Goal: Task Accomplishment & Management: Use online tool/utility

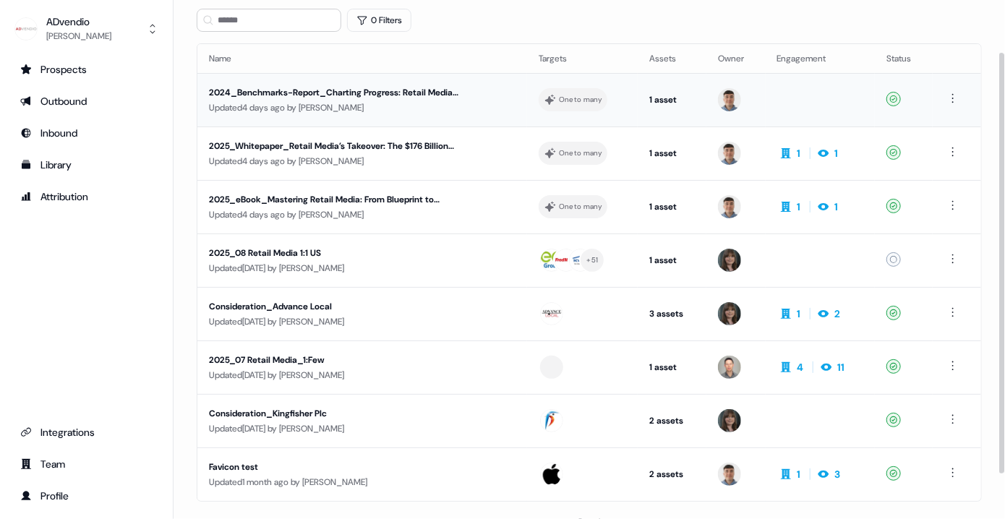
scroll to position [120, 0]
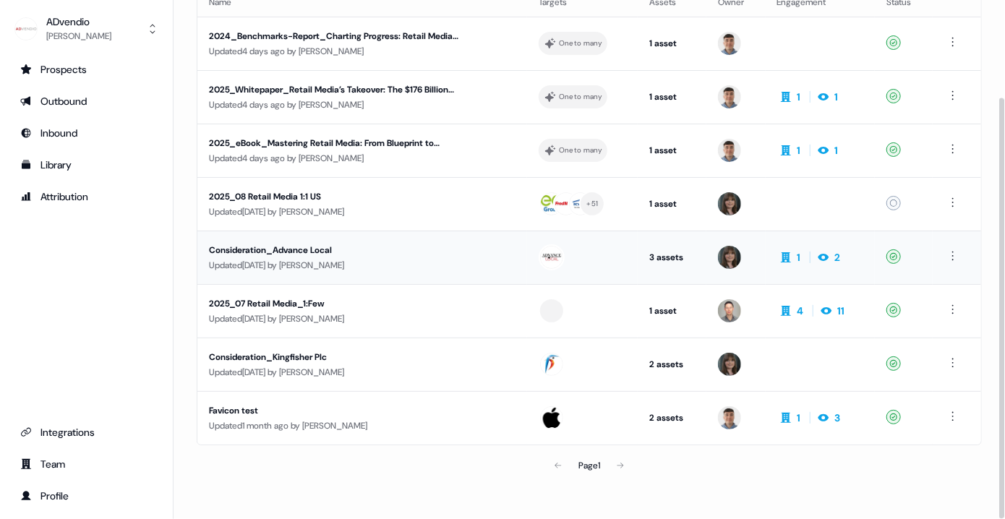
click at [336, 243] on div "Consideration_Advance Local" at bounding box center [335, 250] width 252 height 14
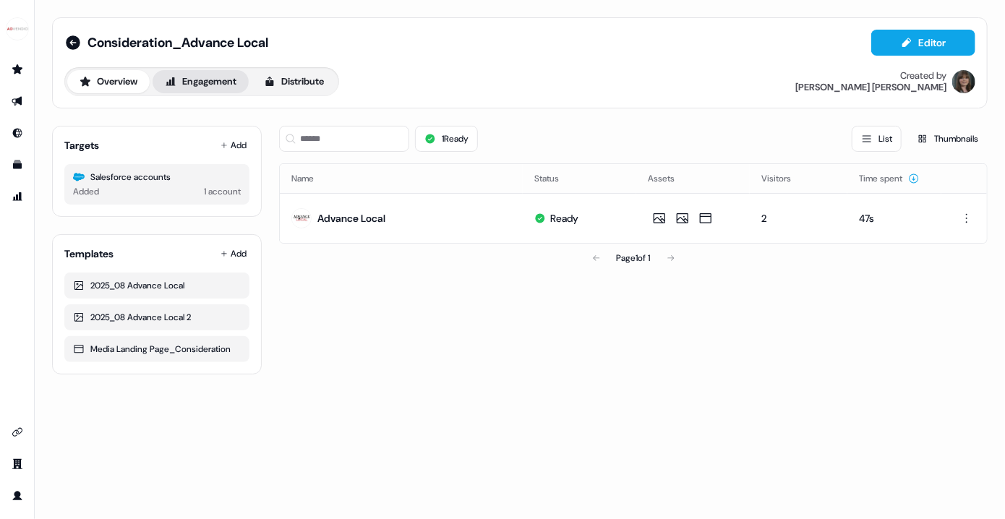
click at [237, 83] on button "Engagement" at bounding box center [201, 81] width 96 height 23
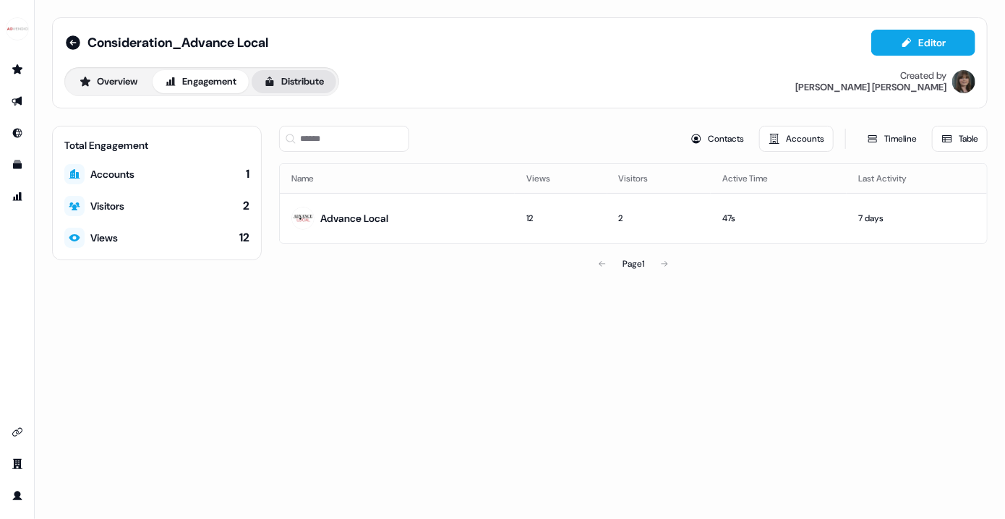
click at [302, 89] on button "Distribute" at bounding box center [294, 81] width 85 height 23
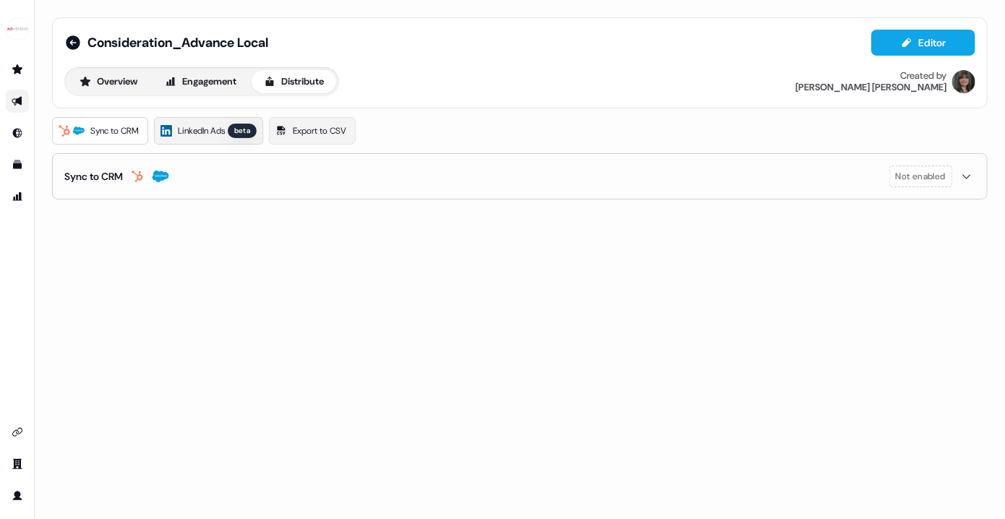
click at [215, 130] on span "LinkedIn Ads" at bounding box center [201, 131] width 47 height 14
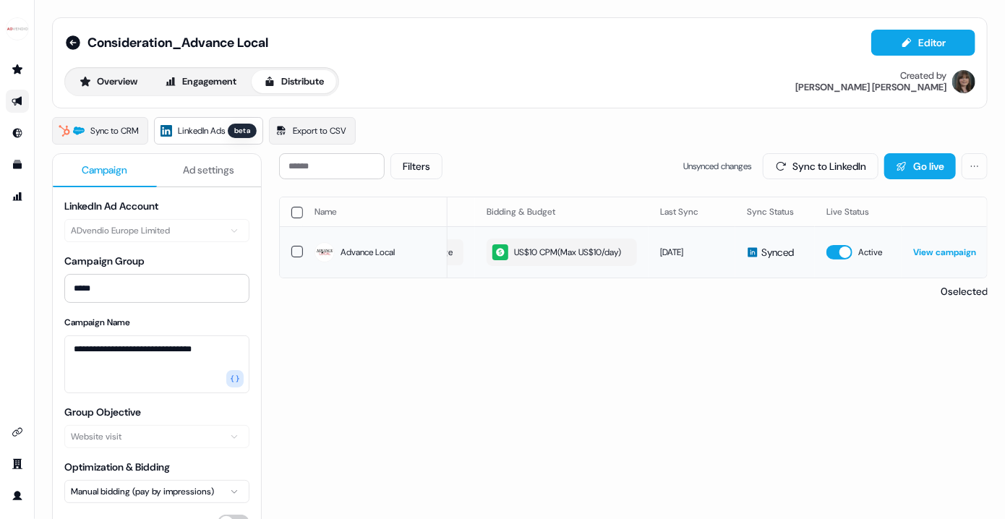
scroll to position [0, 447]
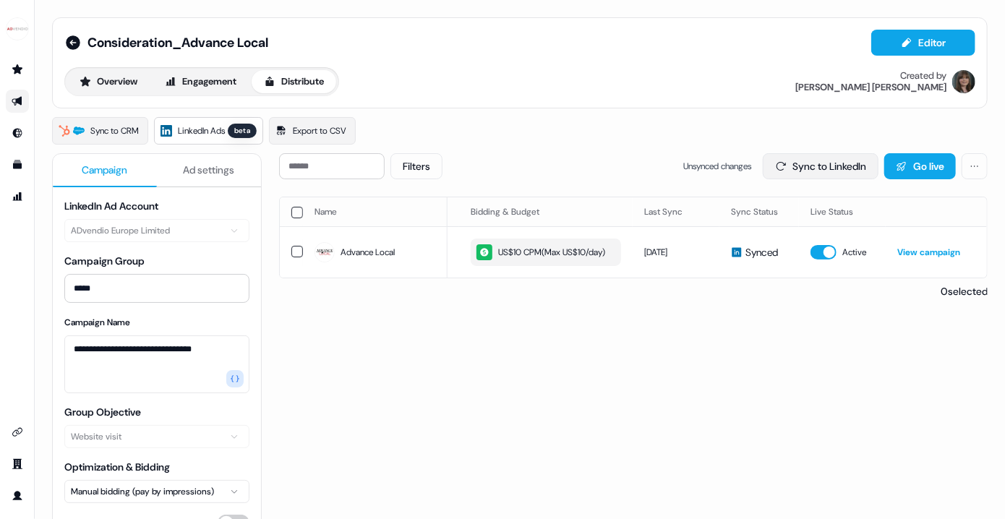
click at [828, 166] on button "Sync to LinkedIn" at bounding box center [821, 166] width 116 height 26
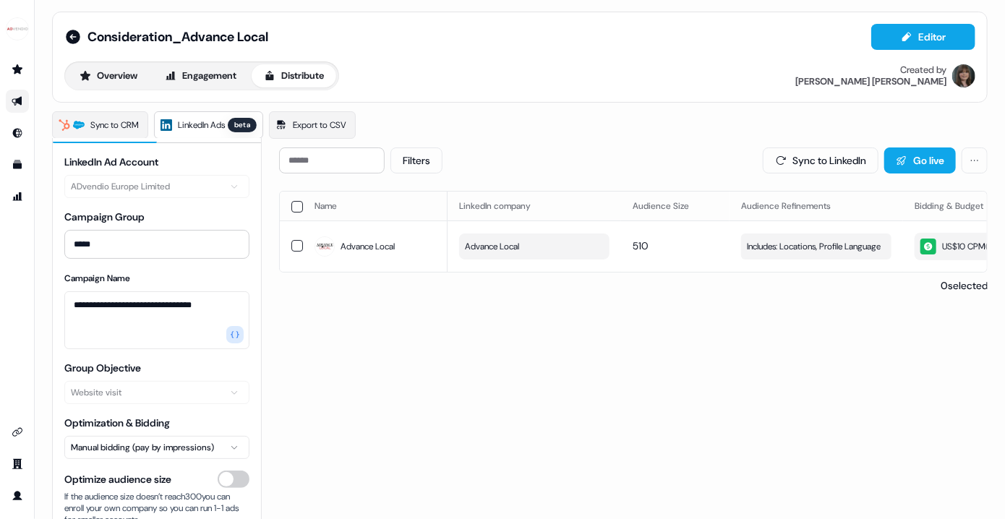
scroll to position [122, 0]
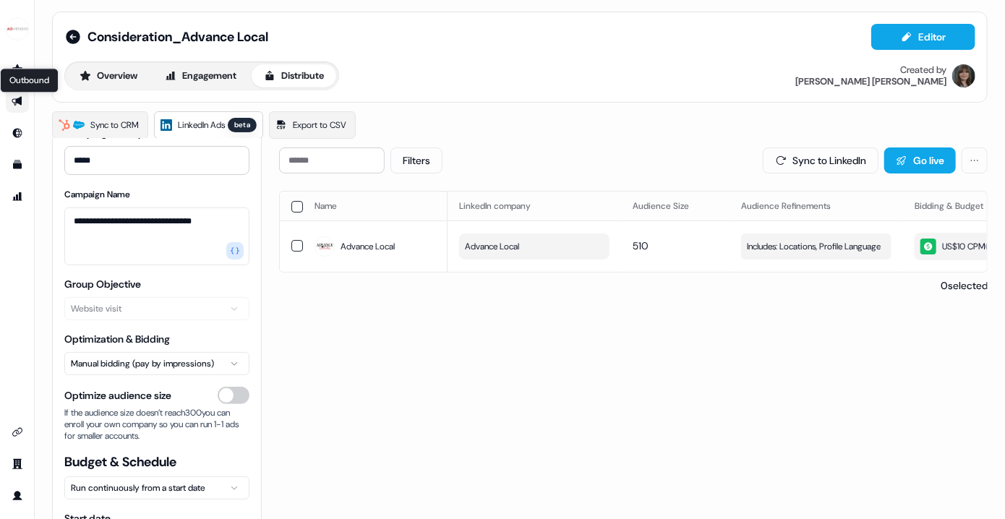
click at [21, 99] on icon "Go to outbound experience" at bounding box center [17, 101] width 10 height 9
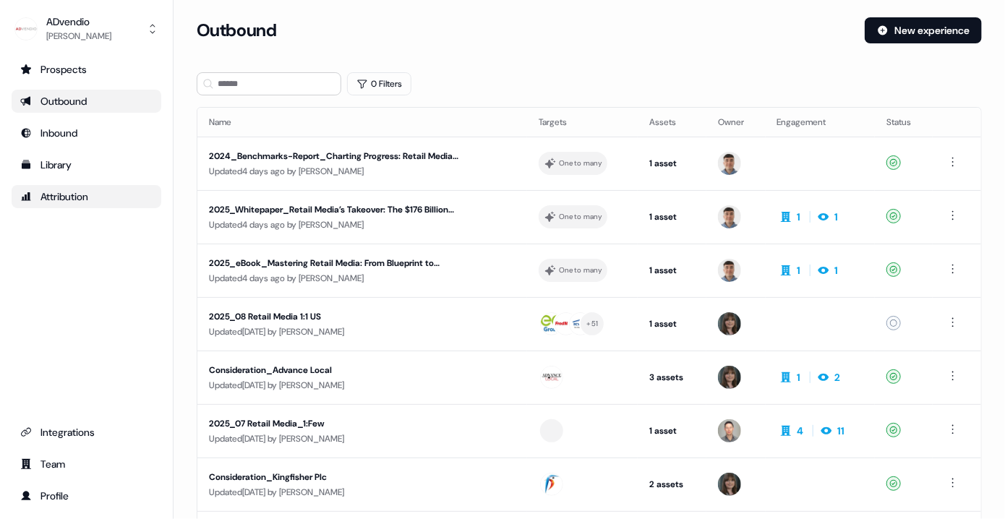
click at [103, 201] on div "Attribution" at bounding box center [86, 196] width 132 height 14
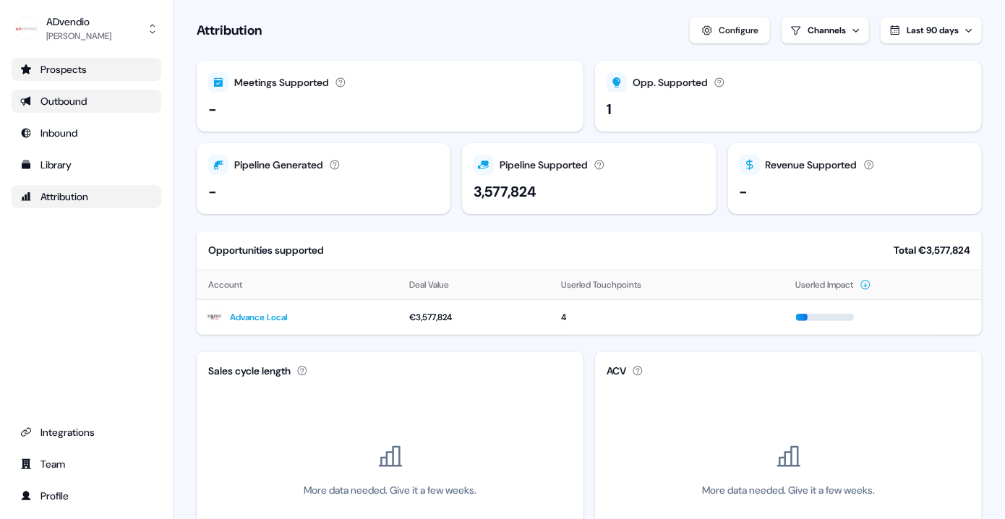
click at [61, 77] on link "Prospects" at bounding box center [87, 69] width 150 height 23
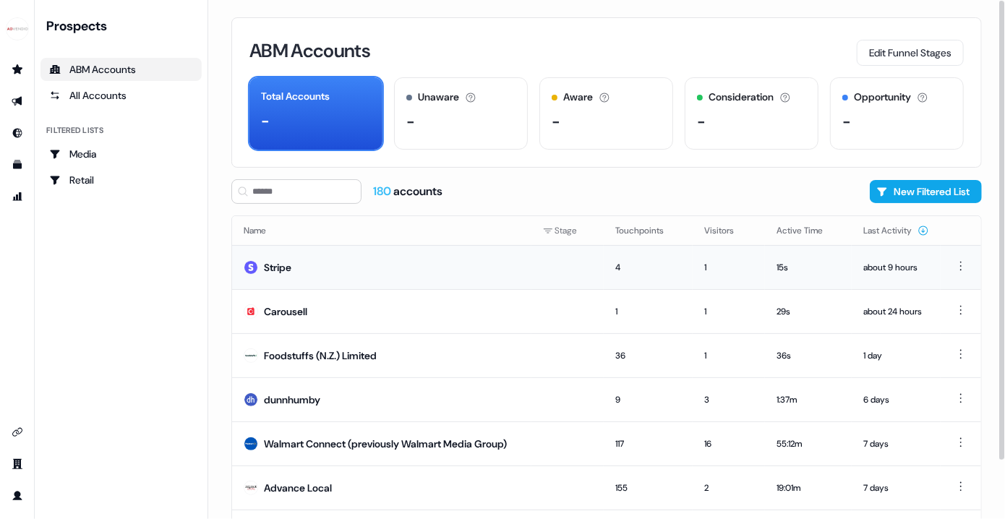
click at [615, 264] on div "4" at bounding box center [648, 267] width 66 height 14
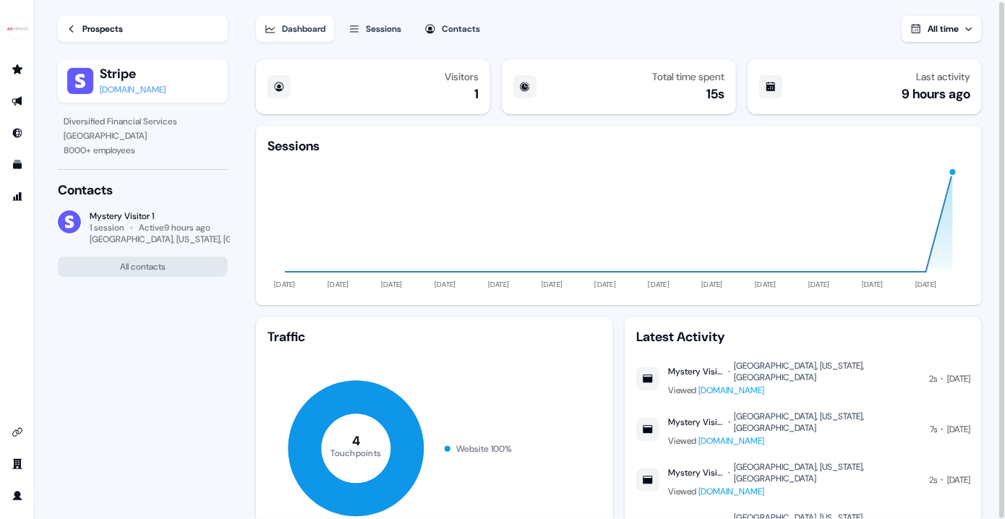
click at [396, 32] on div "Sessions" at bounding box center [383, 29] width 35 height 14
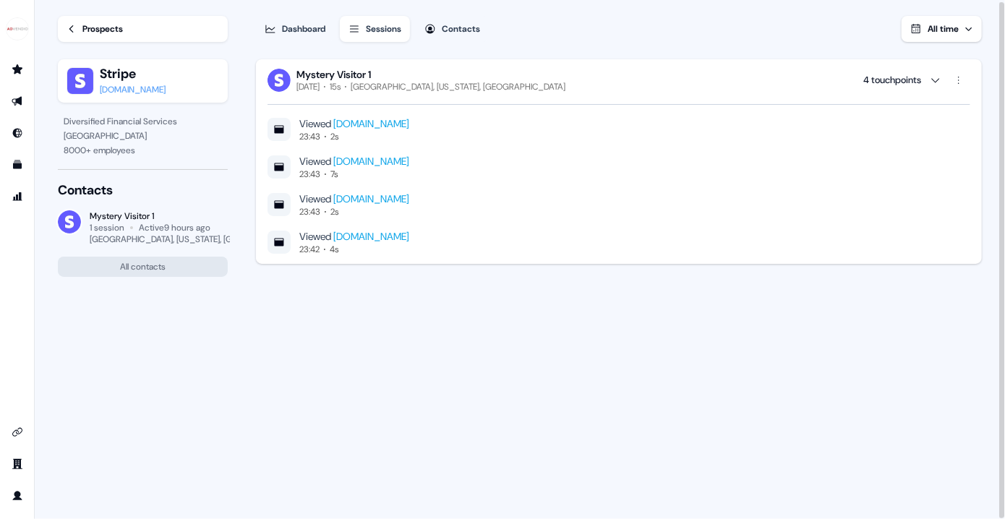
click at [294, 33] on div "Dashboard" at bounding box center [303, 29] width 43 height 14
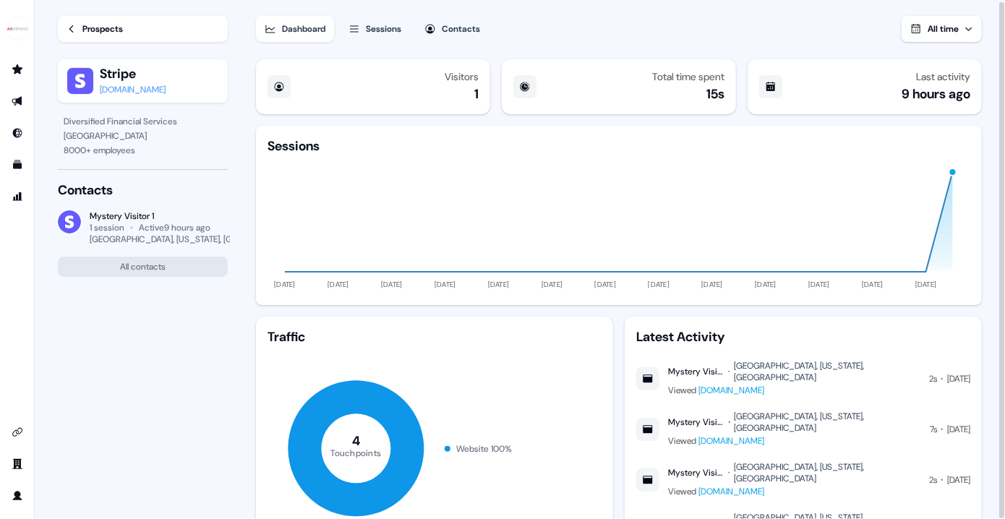
click at [132, 35] on link "Prospects" at bounding box center [143, 29] width 170 height 26
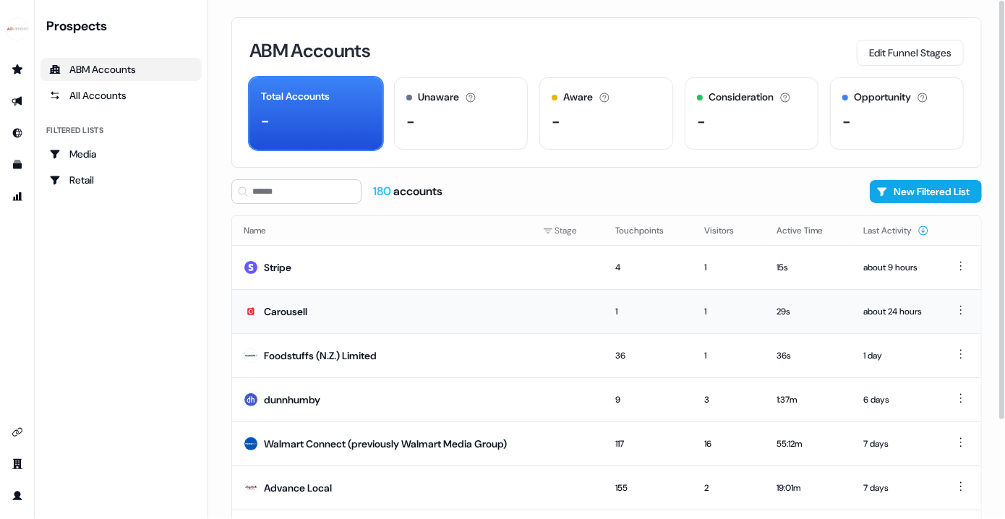
click at [615, 312] on div "1" at bounding box center [648, 311] width 66 height 14
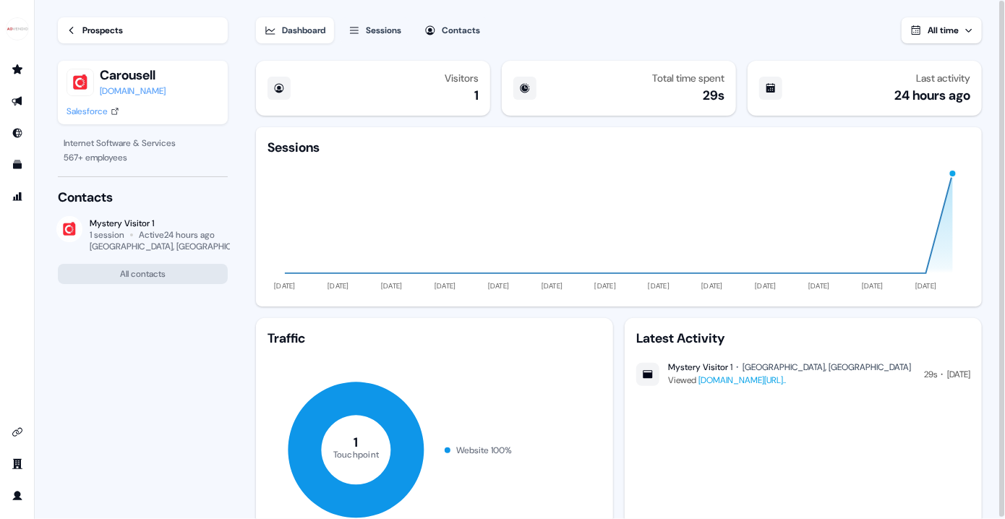
click at [388, 33] on div "Sessions" at bounding box center [383, 30] width 35 height 14
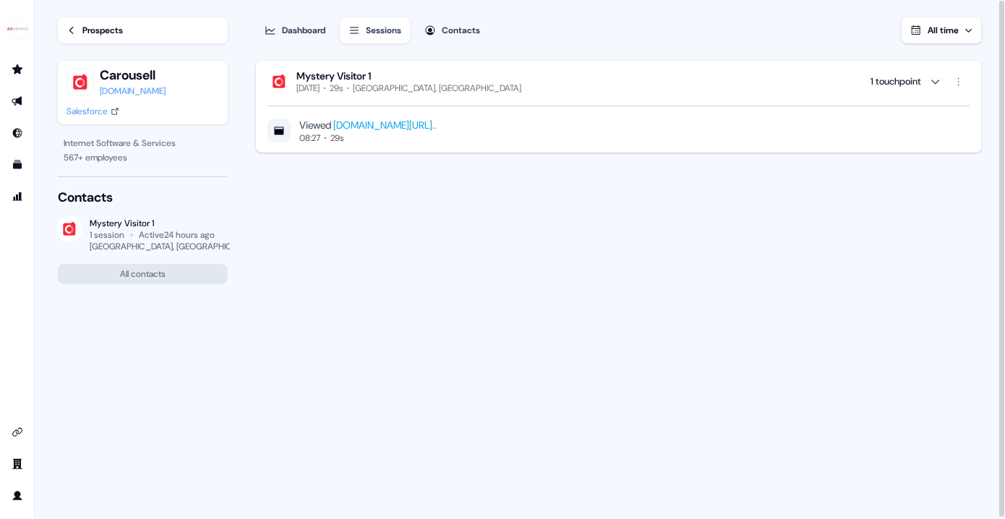
click at [86, 35] on div "Prospects" at bounding box center [102, 30] width 40 height 14
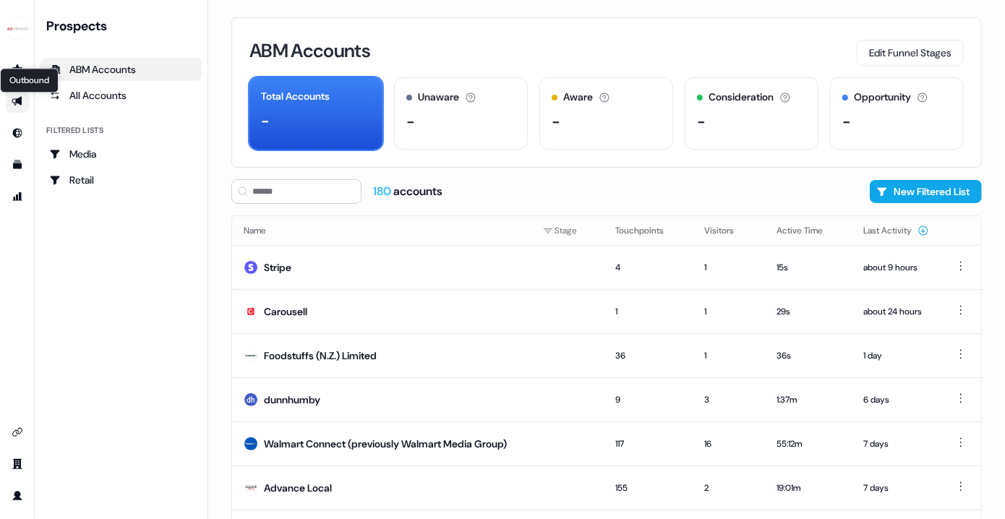
click at [12, 102] on icon "Go to outbound experience" at bounding box center [18, 101] width 12 height 12
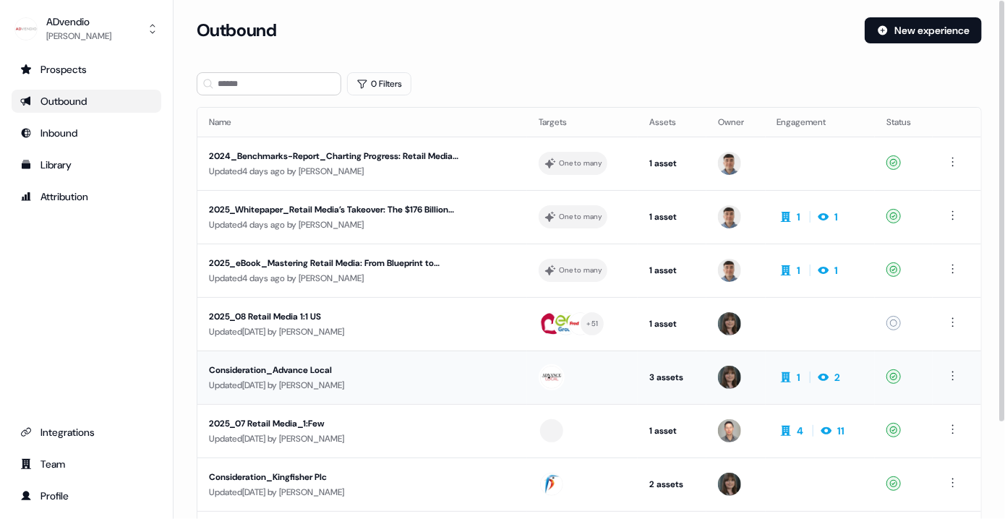
click at [297, 366] on div "Consideration_Advance Local" at bounding box center [335, 370] width 252 height 14
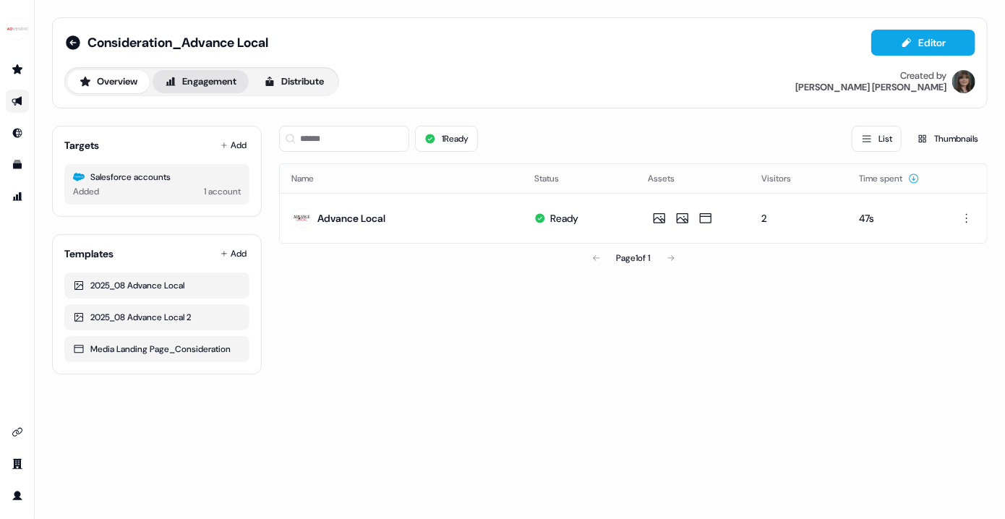
click at [217, 88] on button "Engagement" at bounding box center [201, 81] width 96 height 23
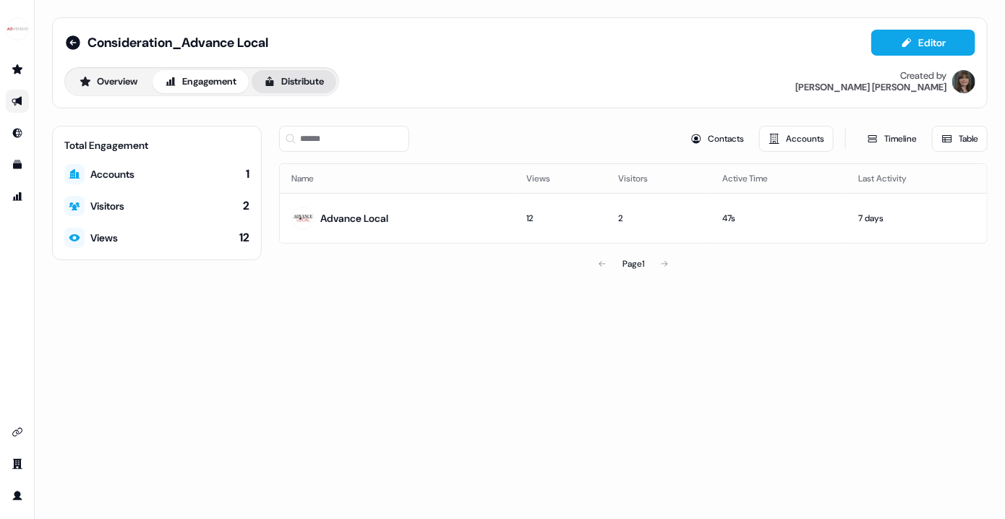
click at [292, 82] on button "Distribute" at bounding box center [294, 81] width 85 height 23
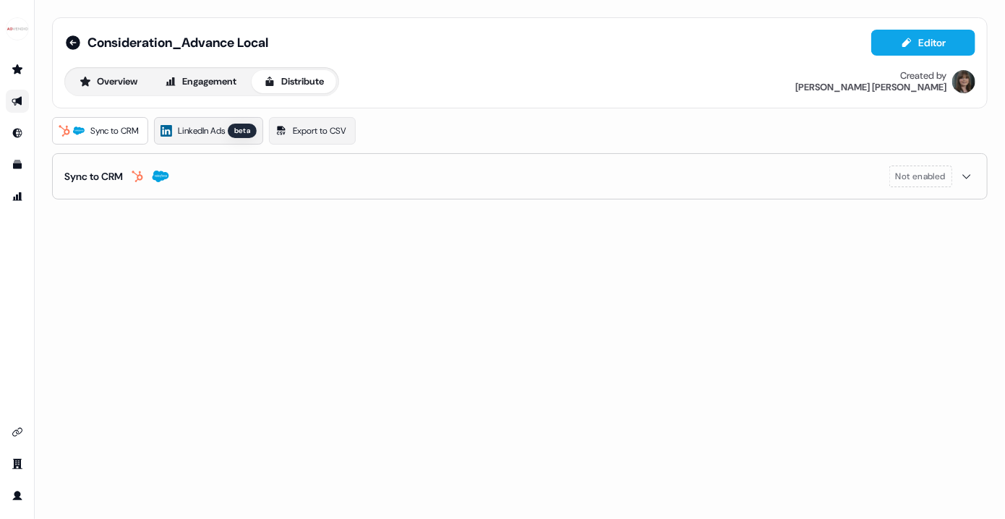
click at [235, 128] on div "beta" at bounding box center [242, 131] width 29 height 14
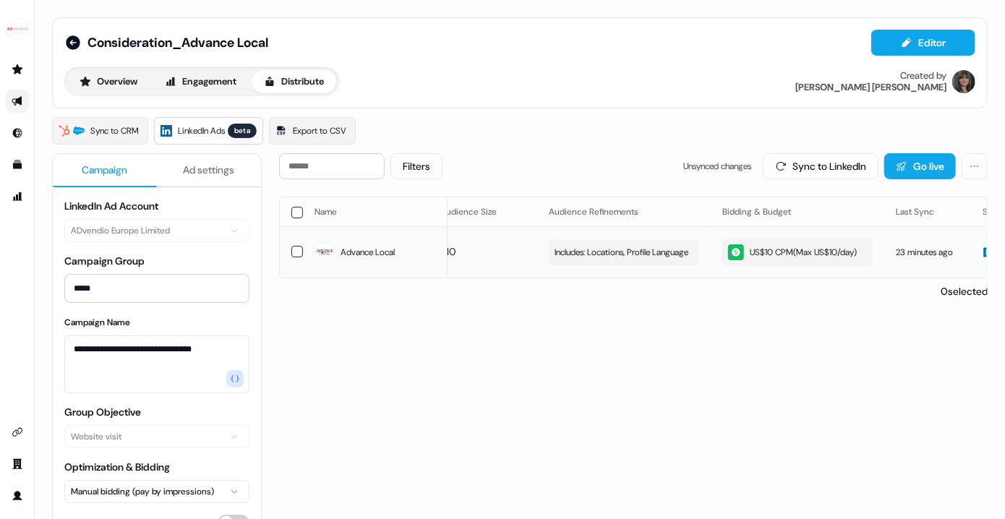
scroll to position [0, 283]
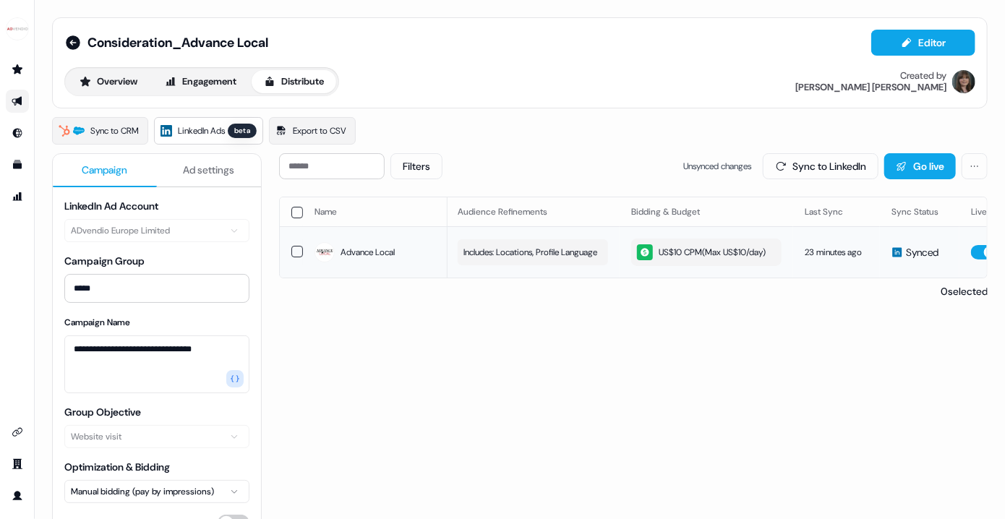
click at [688, 249] on div "US$10 CPM ( Max US$10/day )" at bounding box center [701, 252] width 129 height 16
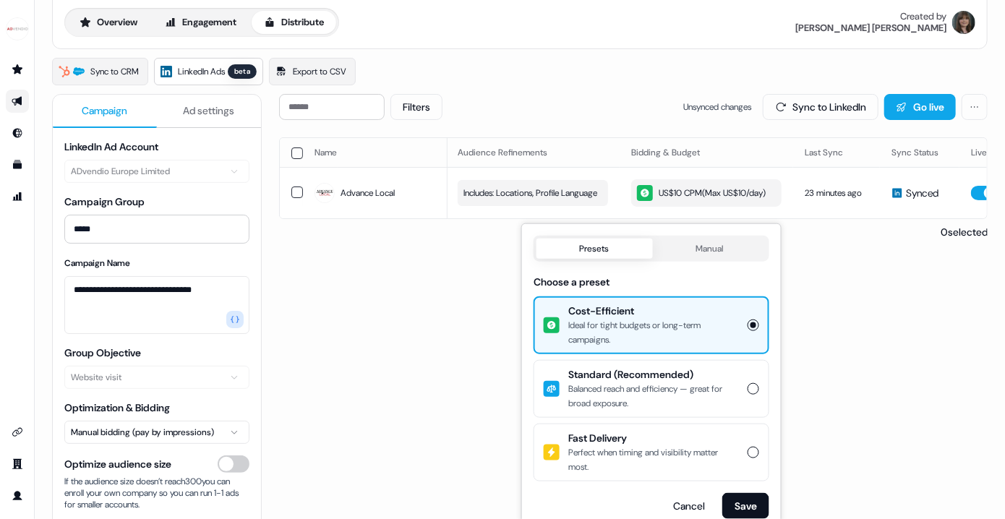
scroll to position [57, 0]
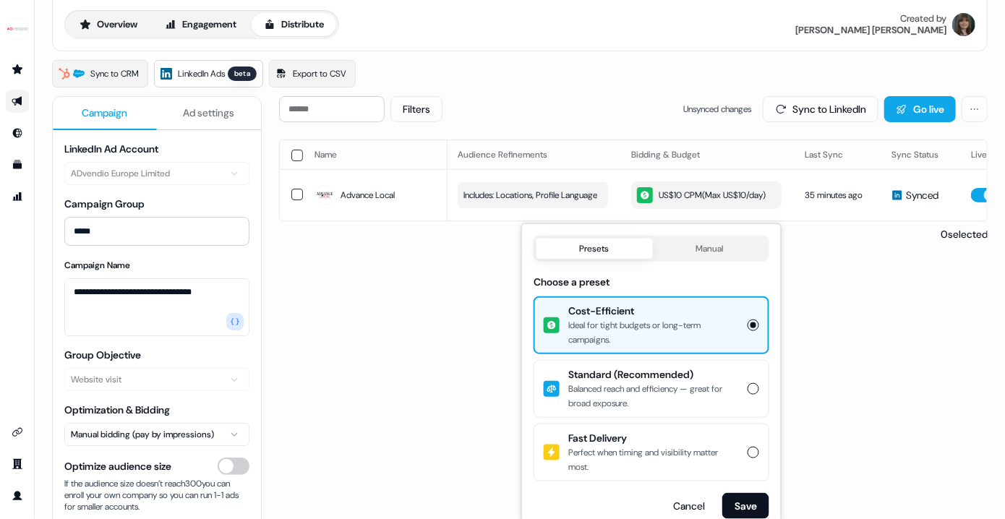
click at [41, 226] on div "**********" at bounding box center [520, 275] width 970 height 664
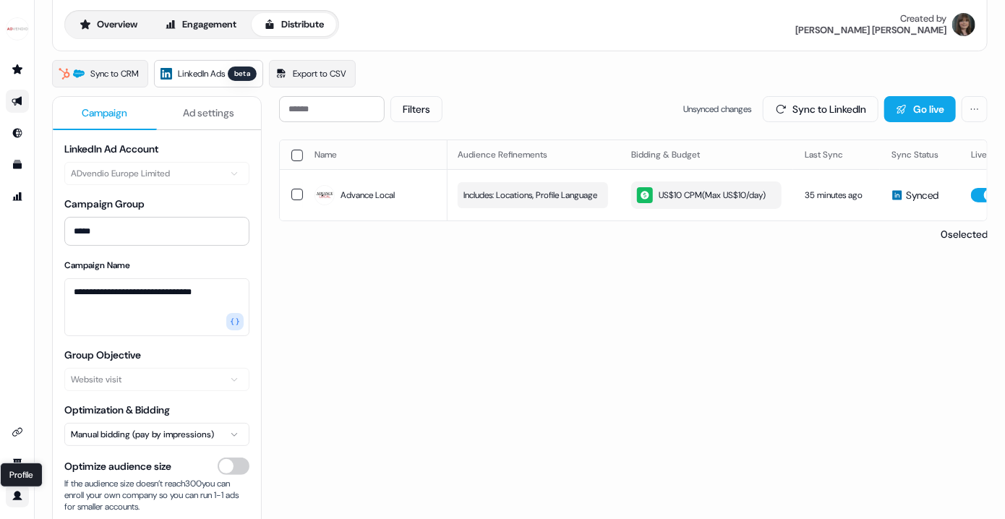
click at [16, 497] on icon "Go to profile" at bounding box center [17, 495] width 9 height 9
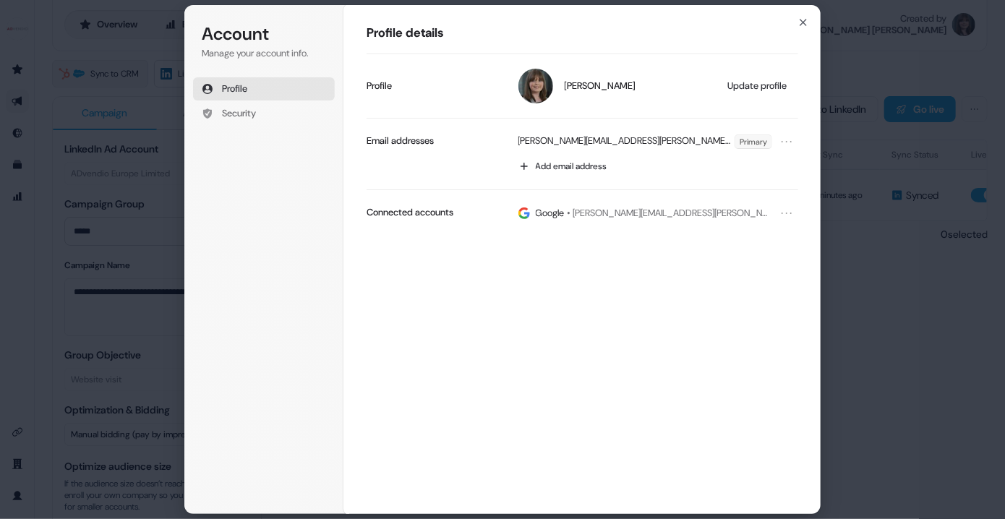
click at [12, 468] on div "Account Manage your account info. Profile Security Account Profile details [PER…" at bounding box center [502, 259] width 1005 height 519
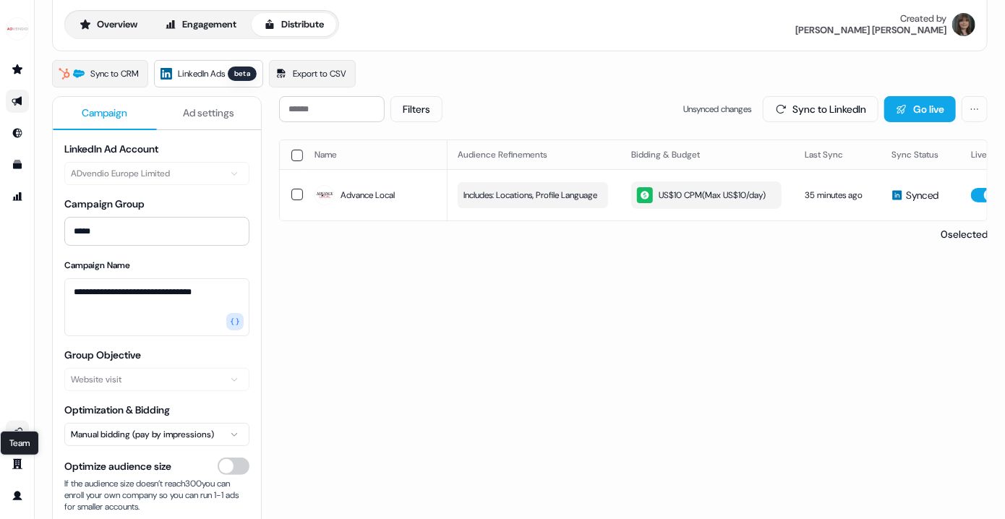
click at [21, 427] on icon "Go to integrations" at bounding box center [18, 432] width 12 height 12
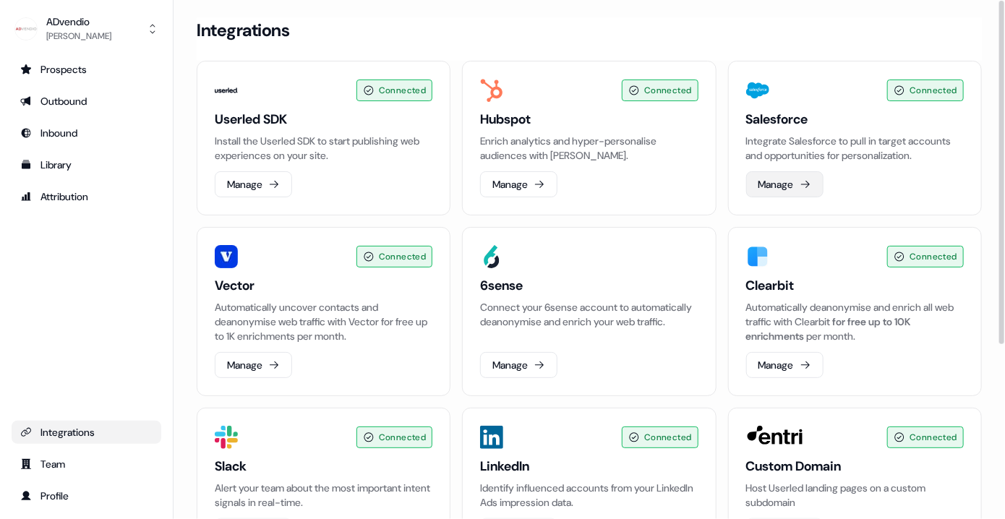
click at [778, 187] on button "Manage" at bounding box center [784, 184] width 77 height 26
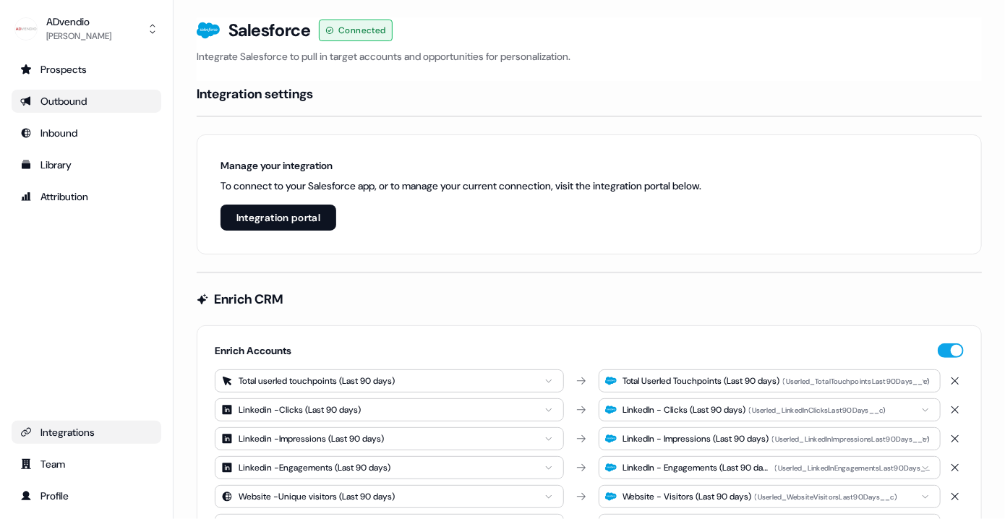
click at [56, 103] on div "Outbound" at bounding box center [86, 101] width 132 height 14
